Goal: Task Accomplishment & Management: Manage account settings

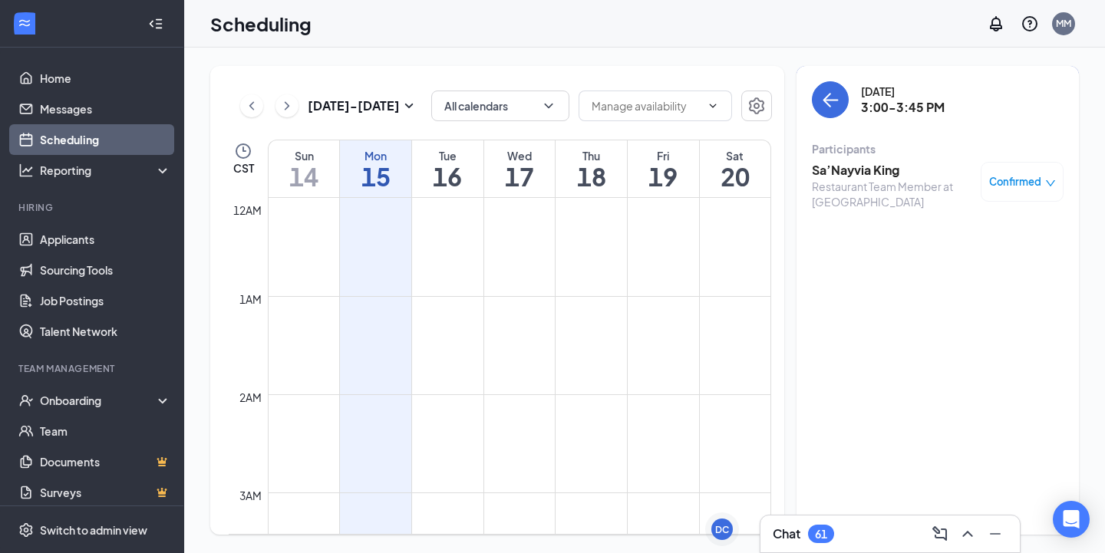
scroll to position [754, 0]
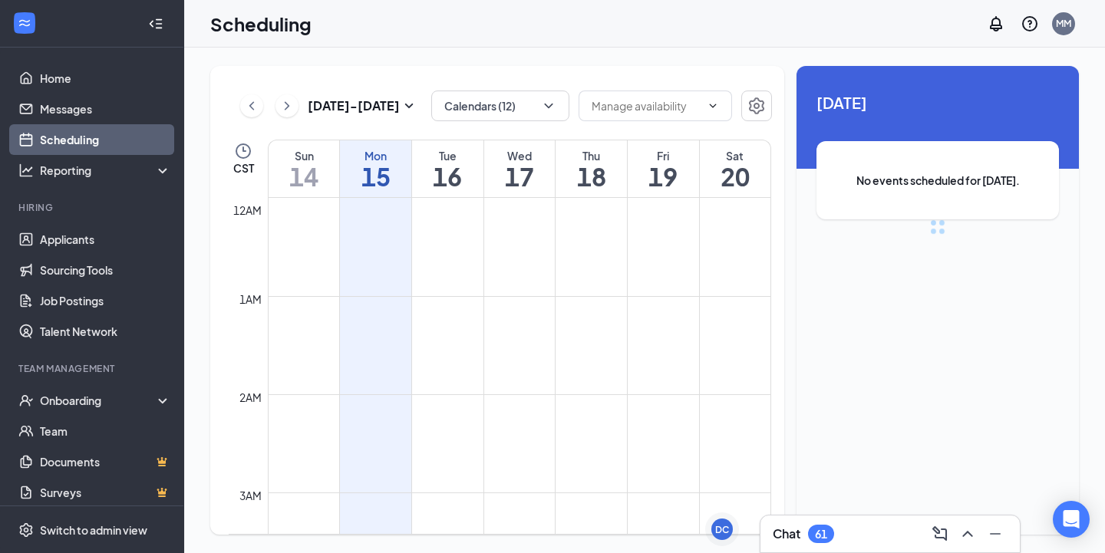
scroll to position [754, 0]
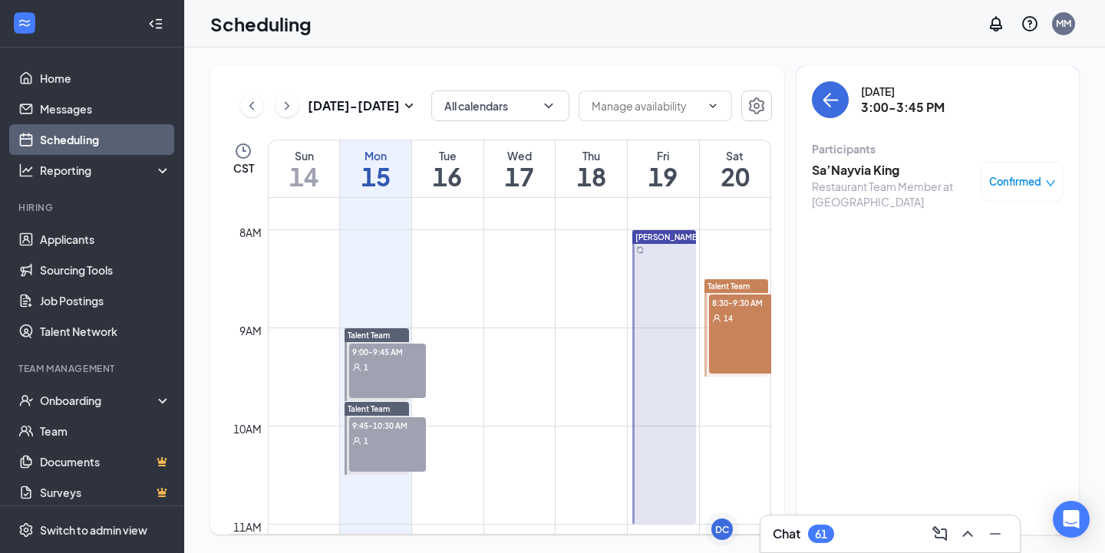
click at [895, 177] on h3 "Sa’Nayvia King" at bounding box center [892, 170] width 161 height 17
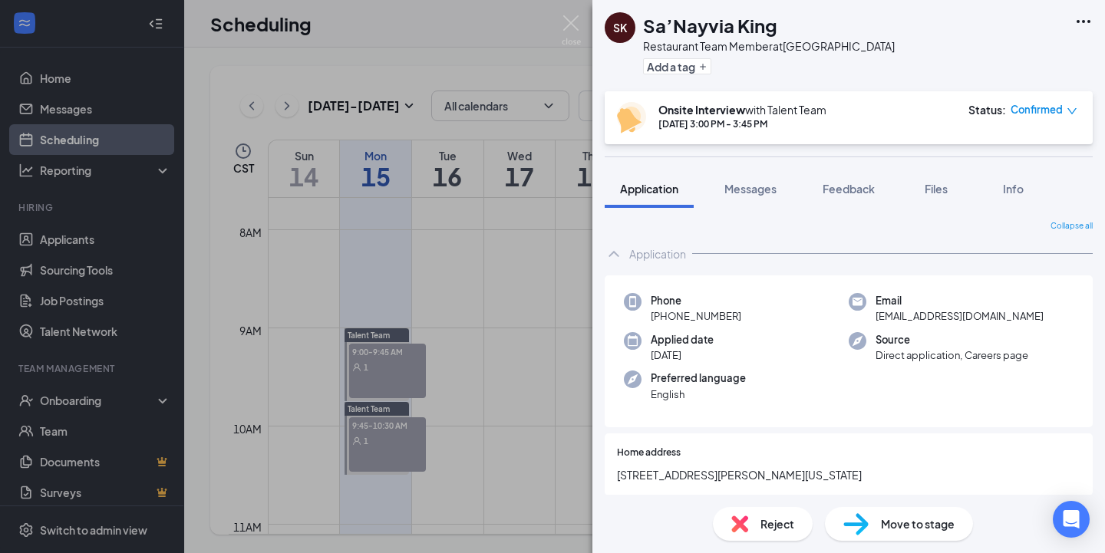
scroll to position [58, 0]
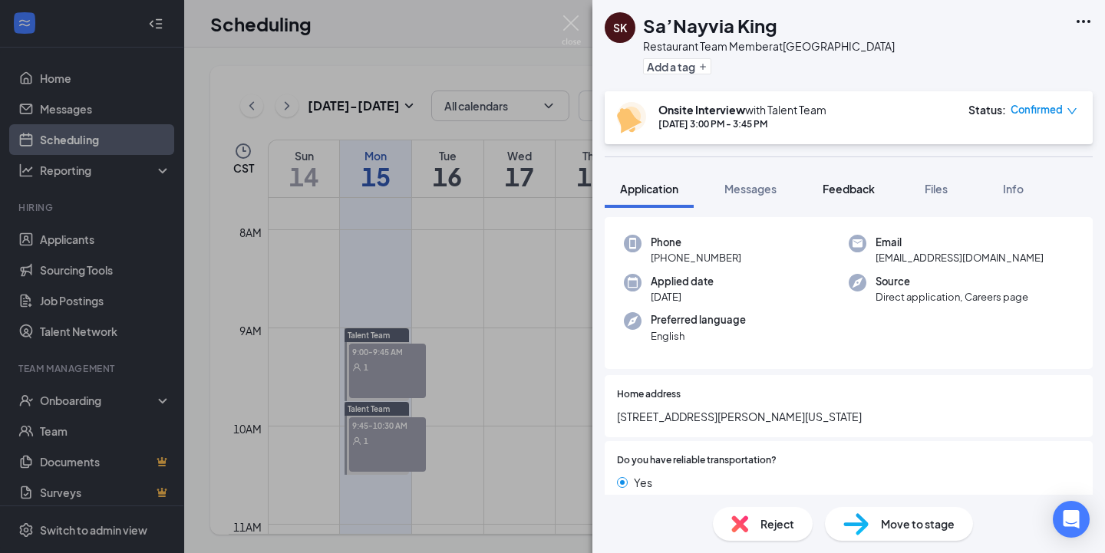
click at [830, 181] on div "Feedback" at bounding box center [849, 188] width 52 height 15
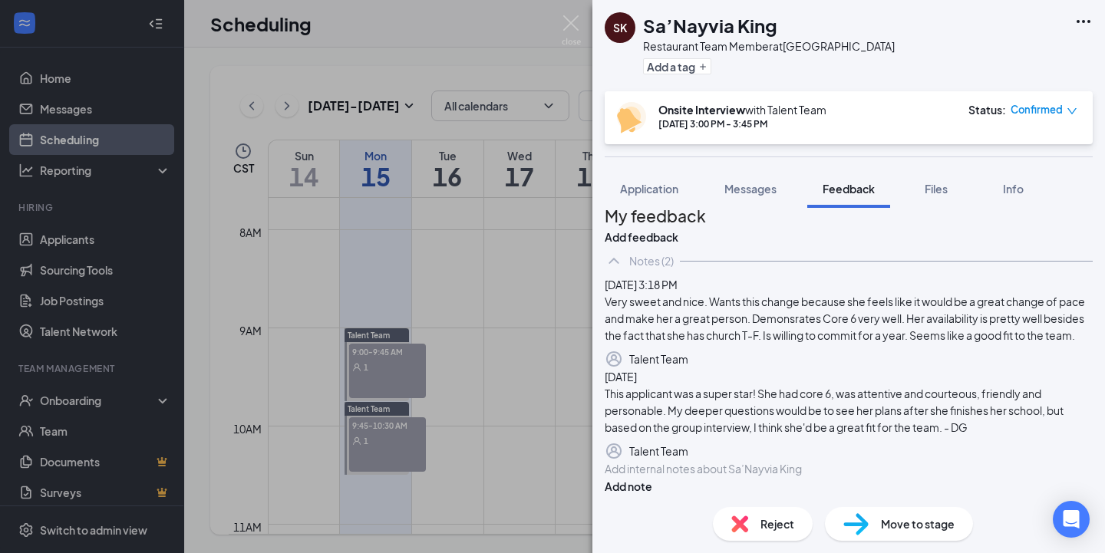
scroll to position [170, 0]
click at [698, 461] on div at bounding box center [849, 469] width 487 height 16
click at [695, 465] on span "had a good interview. Waiting to hear back from references" at bounding box center [753, 469] width 295 height 14
click at [741, 465] on span "had a great interview. Waiting to hear back from references" at bounding box center [753, 469] width 295 height 14
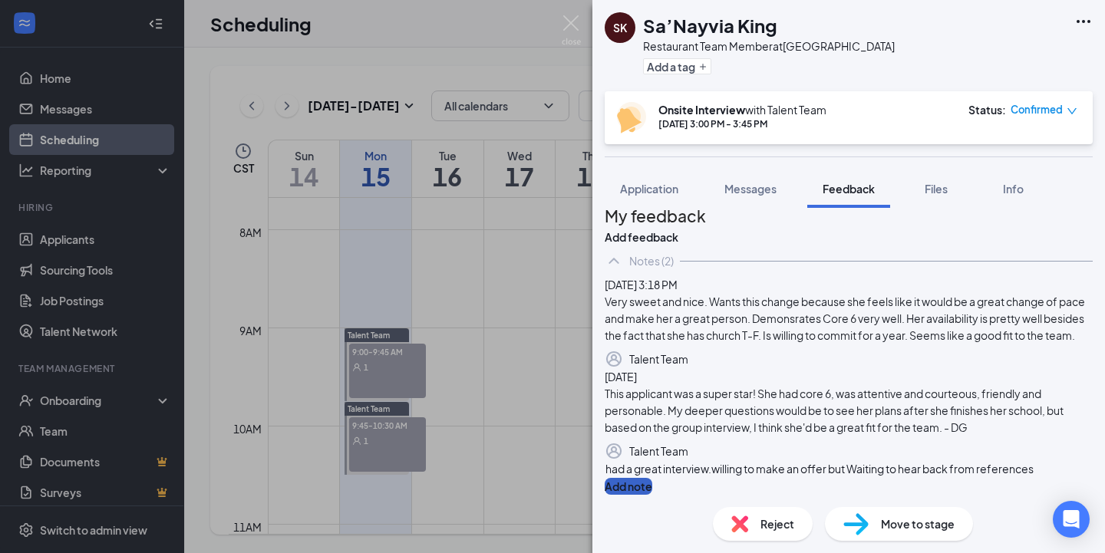
click at [652, 478] on button "Add note" at bounding box center [629, 486] width 48 height 17
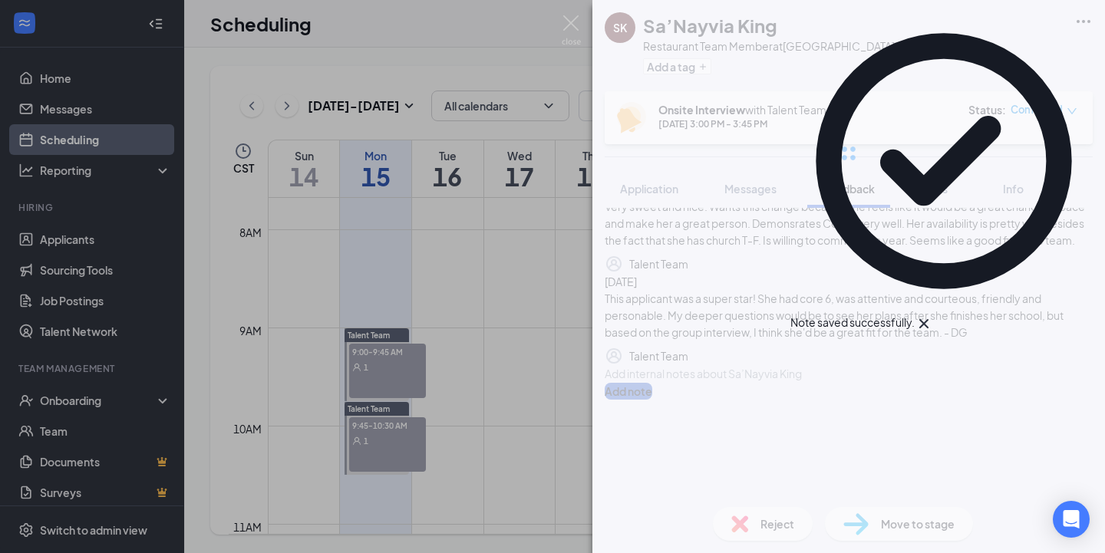
scroll to position [0, 0]
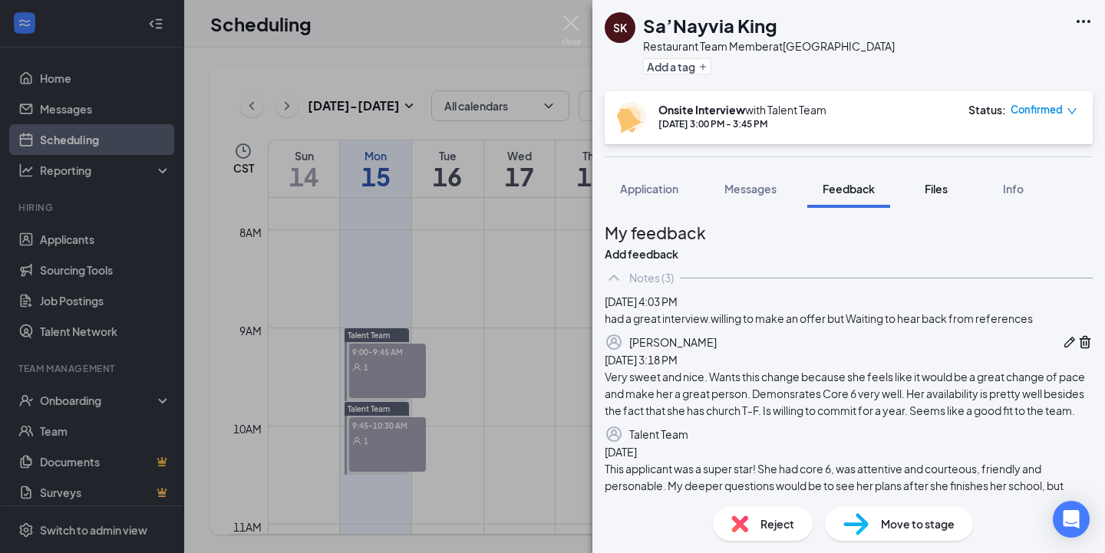
click at [942, 200] on button "Files" at bounding box center [936, 189] width 61 height 38
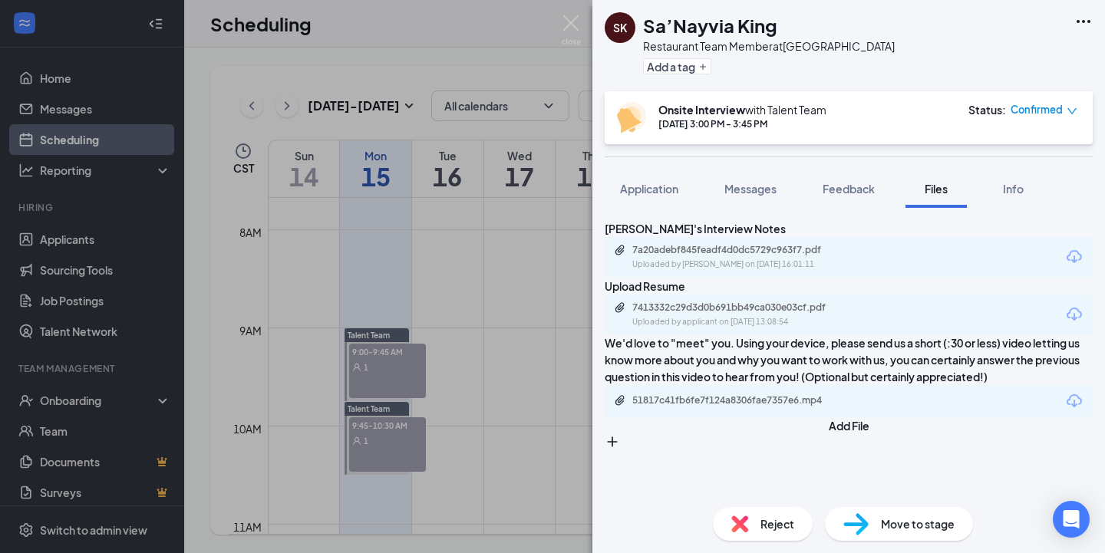
scroll to position [91, 0]
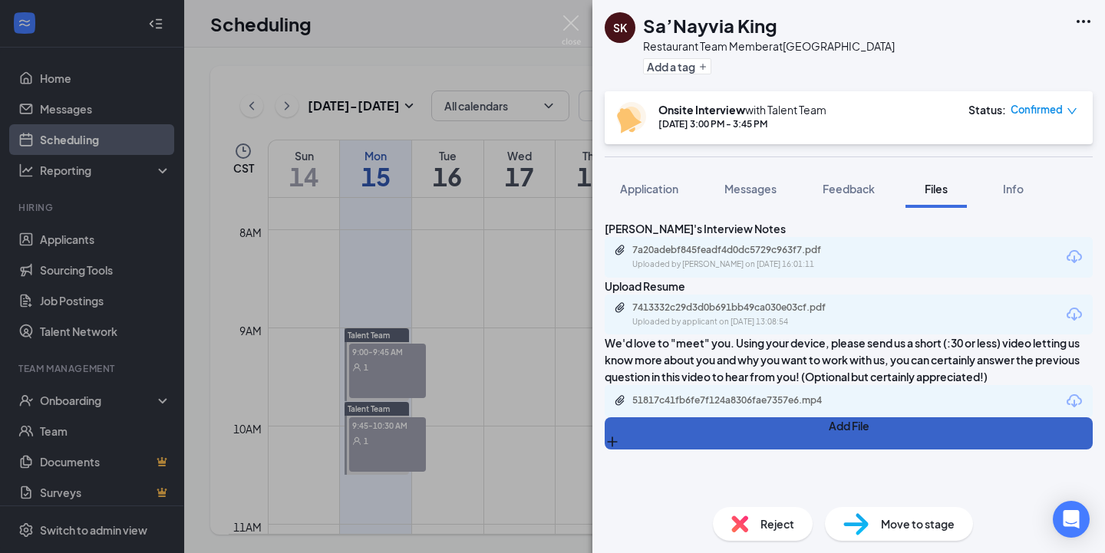
click at [639, 450] on button "Add File" at bounding box center [849, 434] width 488 height 32
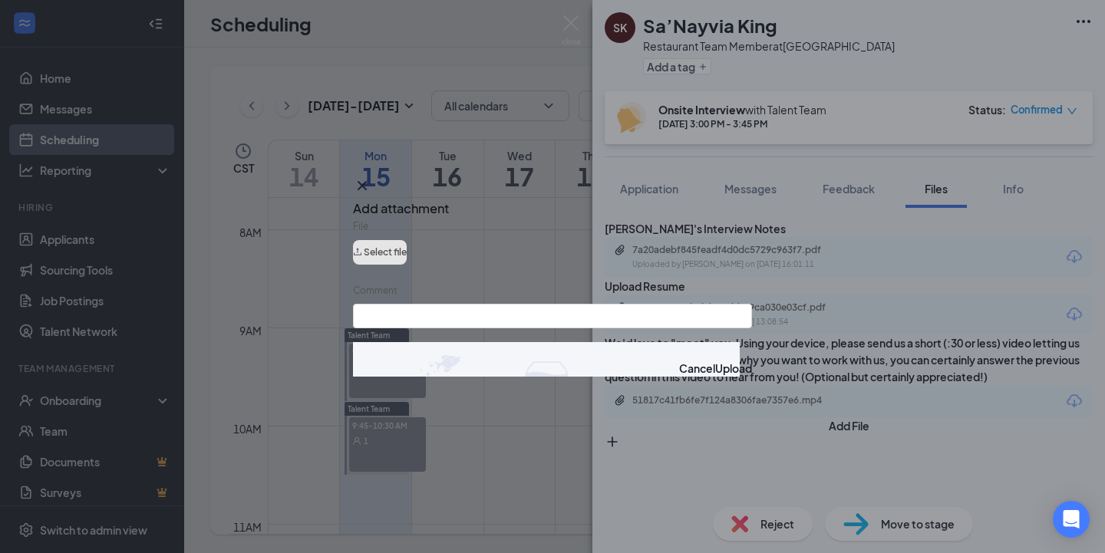
click at [407, 259] on button "Select file" at bounding box center [380, 252] width 54 height 25
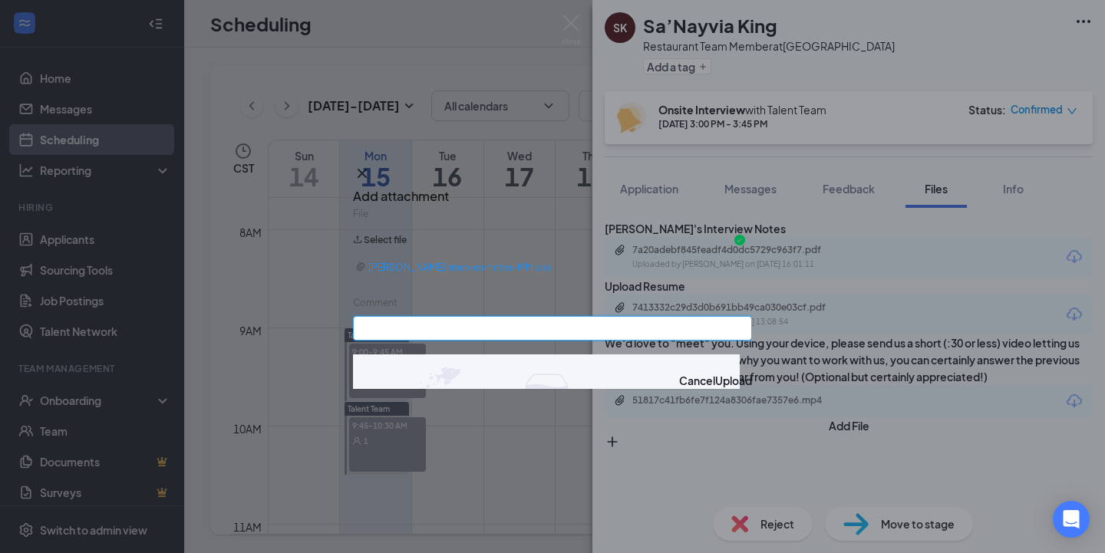
click at [610, 330] on input "Comment" at bounding box center [552, 328] width 399 height 25
type input "[PERSON_NAME] Notes"
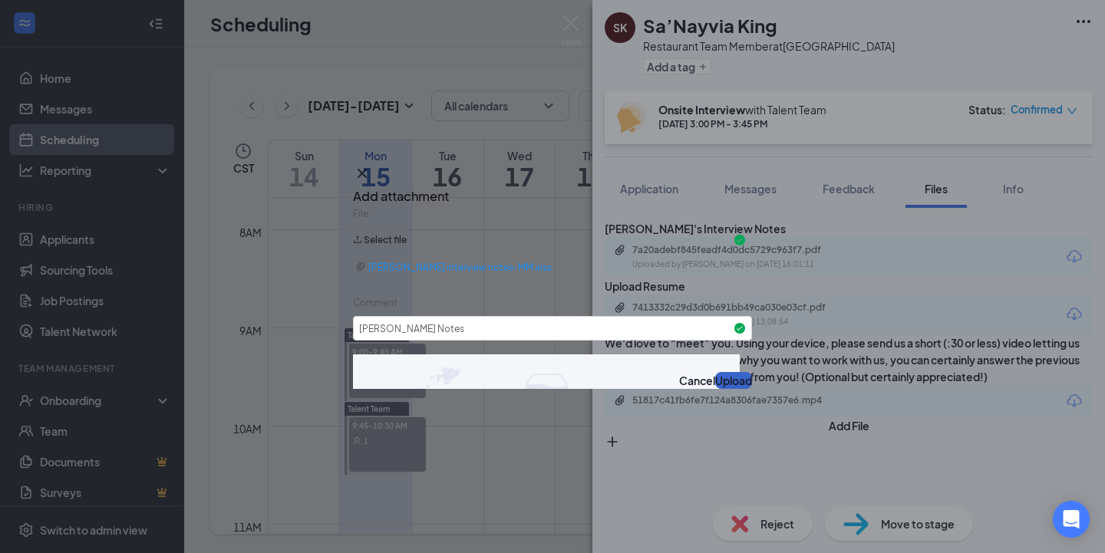
click at [723, 386] on button "Upload" at bounding box center [733, 380] width 37 height 17
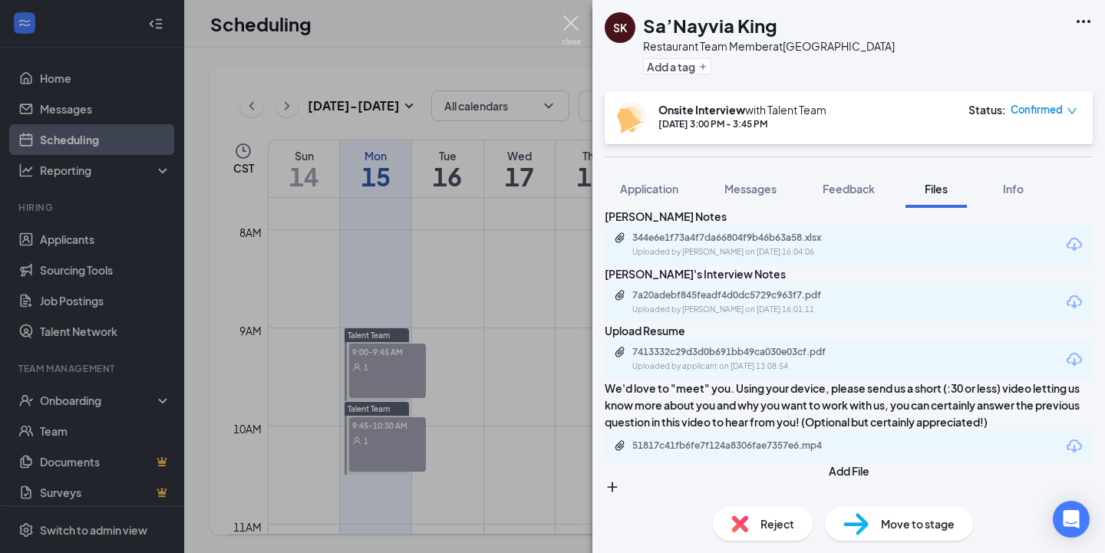
click at [567, 34] on img at bounding box center [571, 30] width 19 height 30
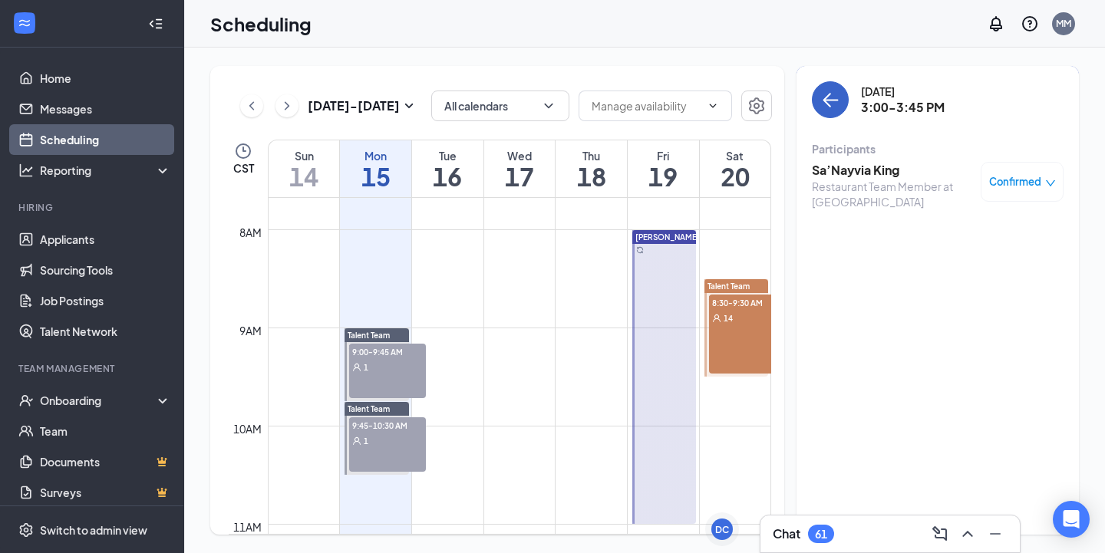
click at [829, 94] on icon "ArrowLeft" at bounding box center [828, 100] width 8 height 15
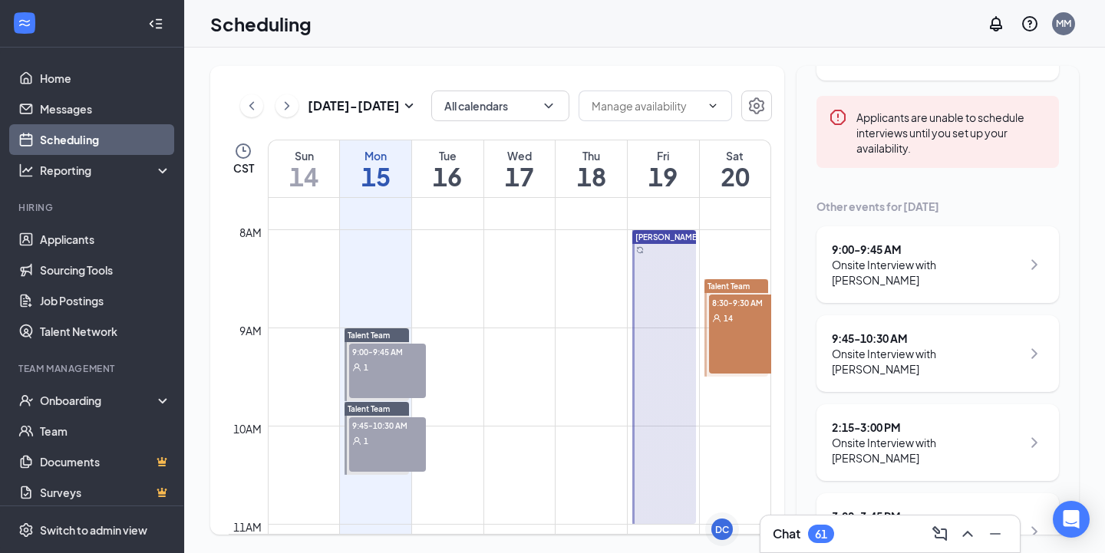
scroll to position [173, 0]
